Goal: Task Accomplishment & Management: Use online tool/utility

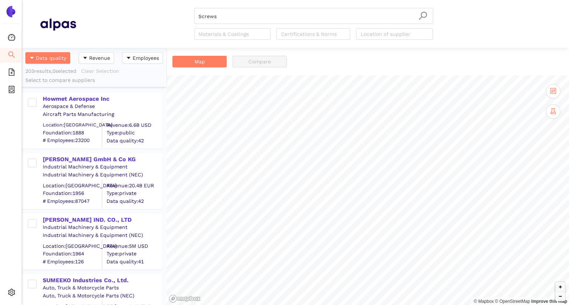
scroll to position [250, 138]
click at [13, 69] on icon "file-add" at bounding box center [12, 71] width 6 height 7
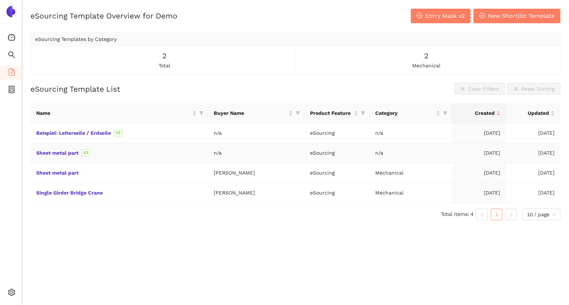
click at [52, 149] on div "Sheet metal part V2" at bounding box center [119, 153] width 166 height 8
click at [0, 0] on link "Sheet metal part" at bounding box center [0, 0] width 0 height 0
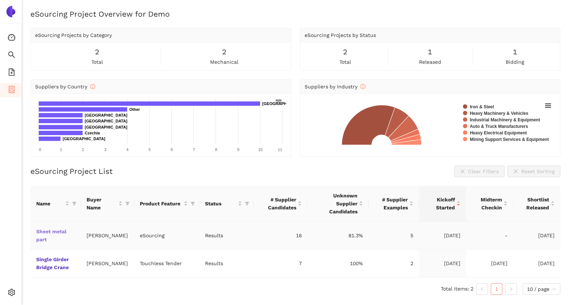
click at [0, 0] on link "Sheet metal part" at bounding box center [0, 0] width 0 height 0
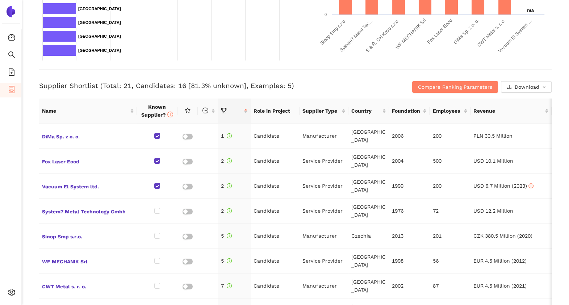
scroll to position [234, 0]
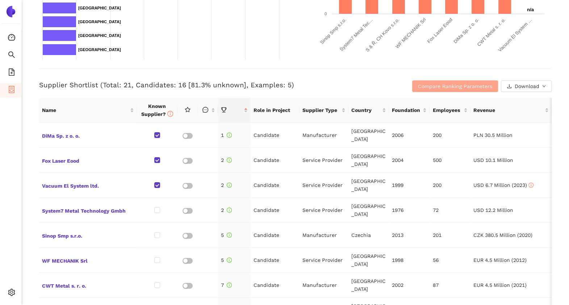
click at [423, 85] on span "Compare Ranking Parameters" at bounding box center [455, 86] width 74 height 8
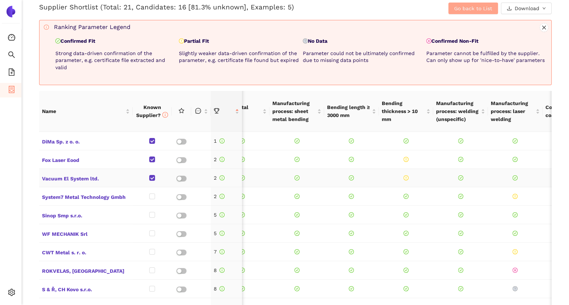
scroll to position [0, 39]
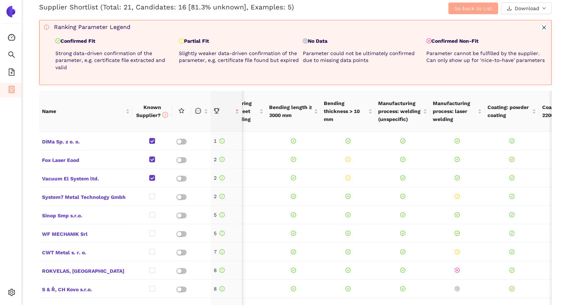
click at [455, 13] on button "Go back to List" at bounding box center [473, 9] width 50 height 12
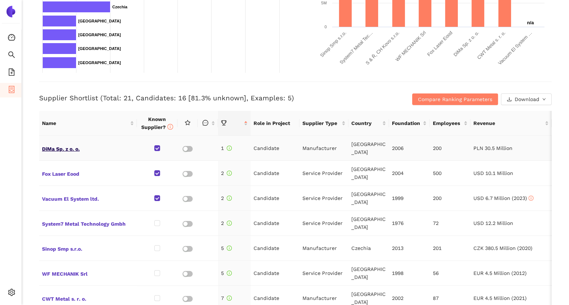
click at [67, 146] on span "DiMa Sp. z o. o." at bounding box center [88, 147] width 92 height 9
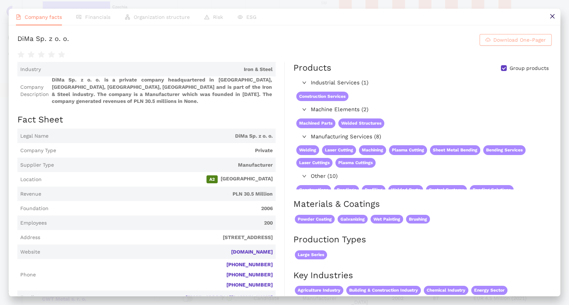
click at [493, 40] on span "Download One-Pager" at bounding box center [519, 40] width 52 height 8
click at [552, 12] on button at bounding box center [552, 17] width 16 height 16
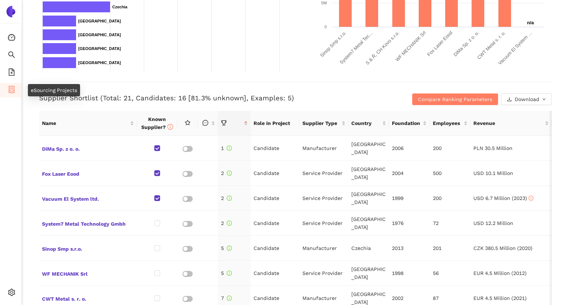
click at [8, 87] on icon "container" at bounding box center [11, 89] width 7 height 7
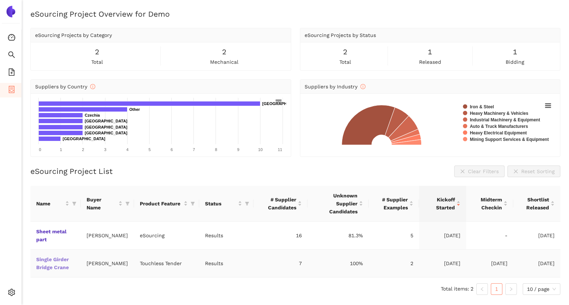
click at [0, 0] on link "Single Girder Bridge Crane" at bounding box center [0, 0] width 0 height 0
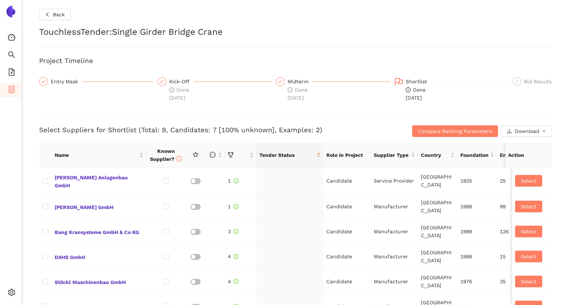
checkbox input "true"
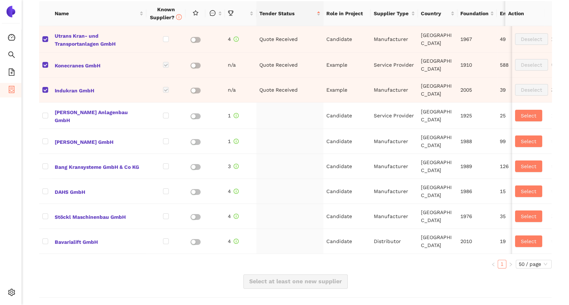
scroll to position [332, 0]
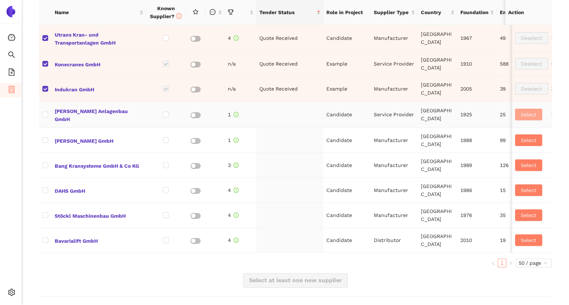
click at [521, 114] on span "Select" at bounding box center [529, 114] width 16 height 8
checkbox input "true"
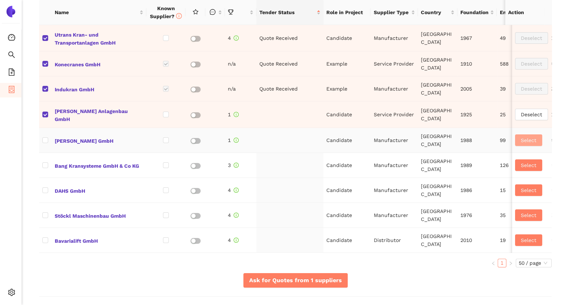
click at [521, 142] on span "Select" at bounding box center [529, 140] width 16 height 8
checkbox input "true"
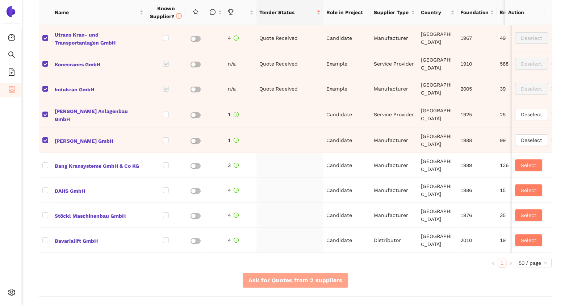
click at [327, 282] on span "Ask for Quotes from 2 suppliers" at bounding box center [295, 279] width 94 height 9
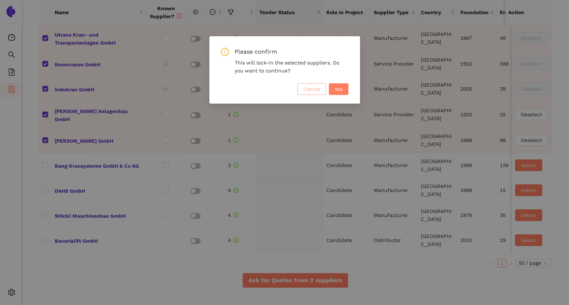
click at [308, 94] on button "Cancel" at bounding box center [311, 89] width 29 height 12
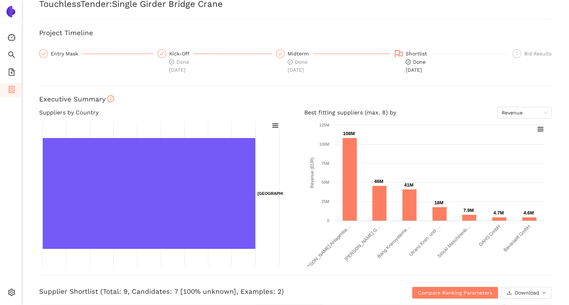
scroll to position [0, 0]
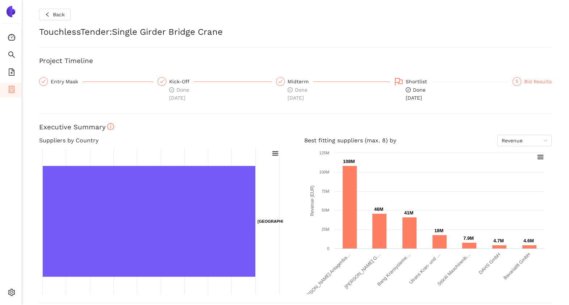
click at [530, 84] on div "Bid Results" at bounding box center [538, 81] width 28 height 9
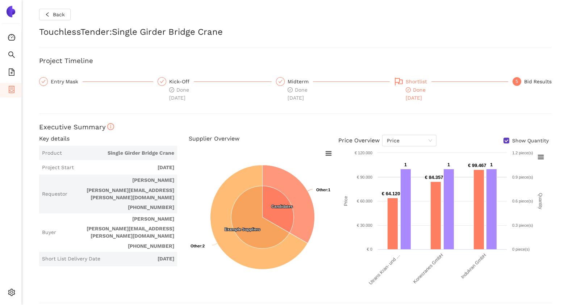
click at [394, 79] on icon "flag" at bounding box center [398, 81] width 9 height 9
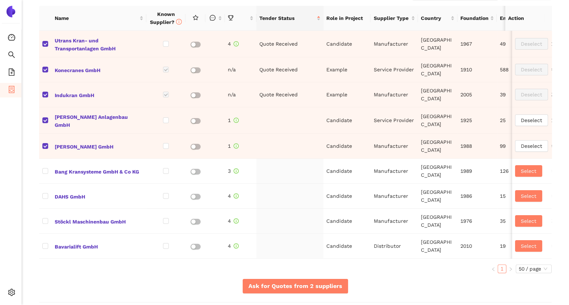
scroll to position [327, 0]
click at [8, 93] on span "container" at bounding box center [11, 90] width 7 height 14
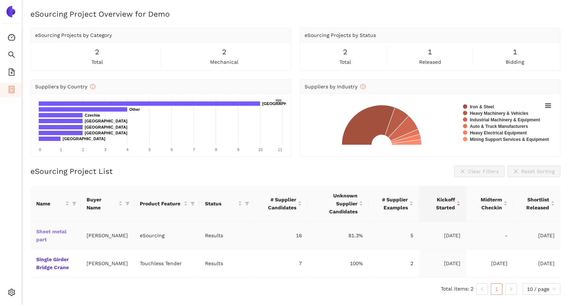
click at [0, 0] on link "Sheet metal part" at bounding box center [0, 0] width 0 height 0
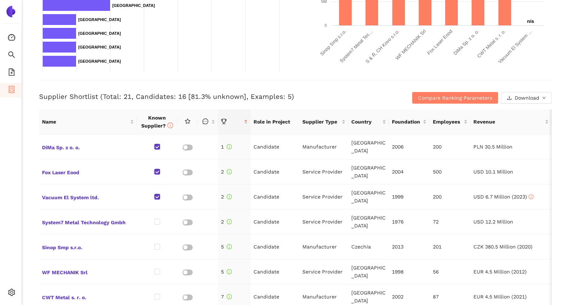
scroll to position [223, 0]
